Goal: Task Accomplishment & Management: Use online tool/utility

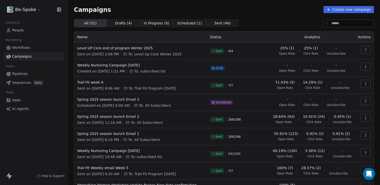
click at [19, 48] on span "Workflows" at bounding box center [21, 47] width 18 height 5
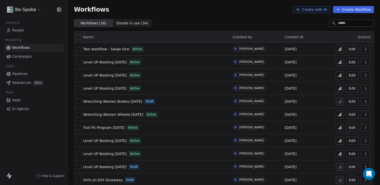
click at [354, 11] on button "Create Workflow" at bounding box center [353, 9] width 41 height 7
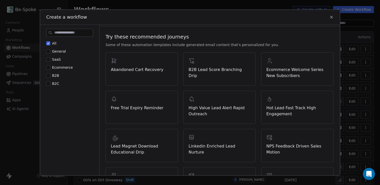
scroll to position [9, 0]
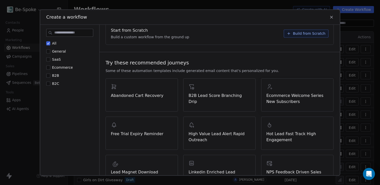
click at [281, 97] on span "Ecommerce Welcome Series New Subscribers" at bounding box center [297, 98] width 62 height 12
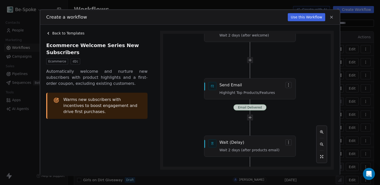
click at [65, 34] on span "Back to Templates" at bounding box center [68, 33] width 32 height 5
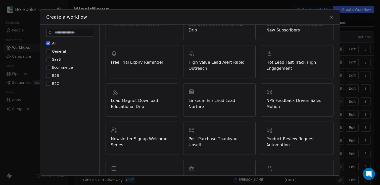
scroll to position [106, 0]
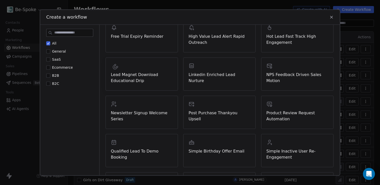
click at [130, 80] on span "Lead Magnet Download Educational Drip" at bounding box center [142, 78] width 62 height 12
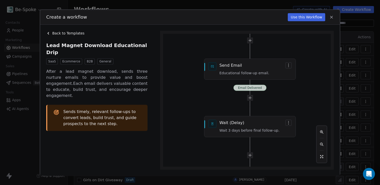
click at [50, 35] on icon at bounding box center [48, 33] width 4 height 4
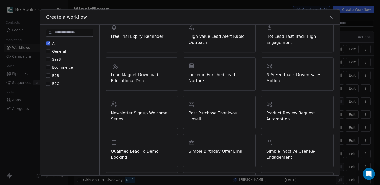
scroll to position [103, 0]
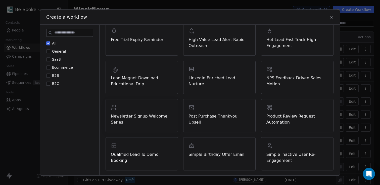
click at [144, 115] on span "Newsletter Signup Welcome Series" at bounding box center [142, 119] width 62 height 12
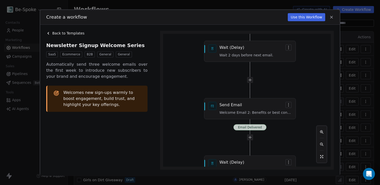
click at [59, 31] on span "Back to Templates" at bounding box center [68, 33] width 32 height 5
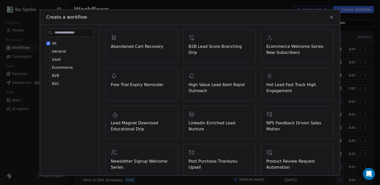
scroll to position [54, 0]
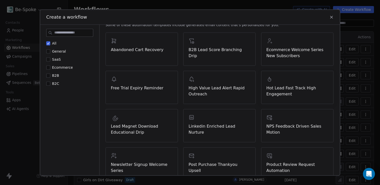
click at [284, 90] on span "Hot Lead Fast Track High Engagement" at bounding box center [297, 91] width 62 height 12
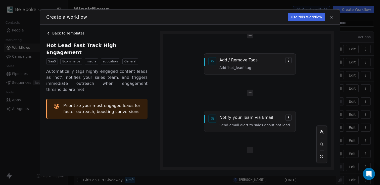
click at [70, 35] on span "Back to Templates" at bounding box center [68, 33] width 32 height 5
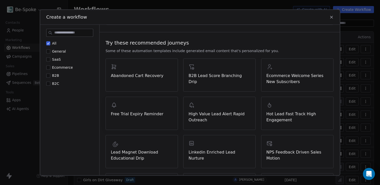
scroll to position [7, 0]
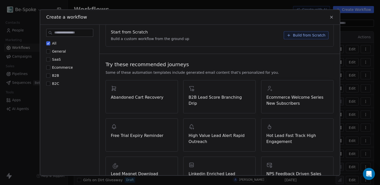
click at [272, 97] on span "Ecommerce Welcome Series New Subscribers" at bounding box center [297, 100] width 62 height 12
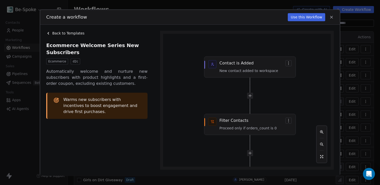
click at [296, 17] on button "Use this Workflow" at bounding box center [306, 17] width 37 height 8
